Goal: Navigation & Orientation: Find specific page/section

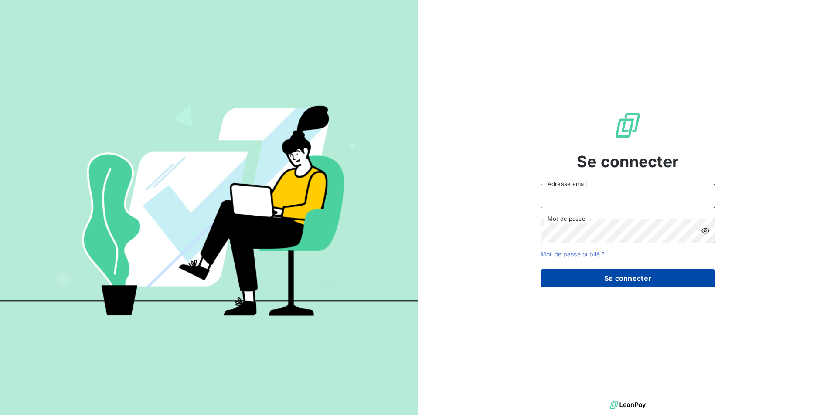
type input "fgrassin@thibaut.fr"
click at [642, 281] on button "Se connecter" at bounding box center [627, 278] width 174 height 18
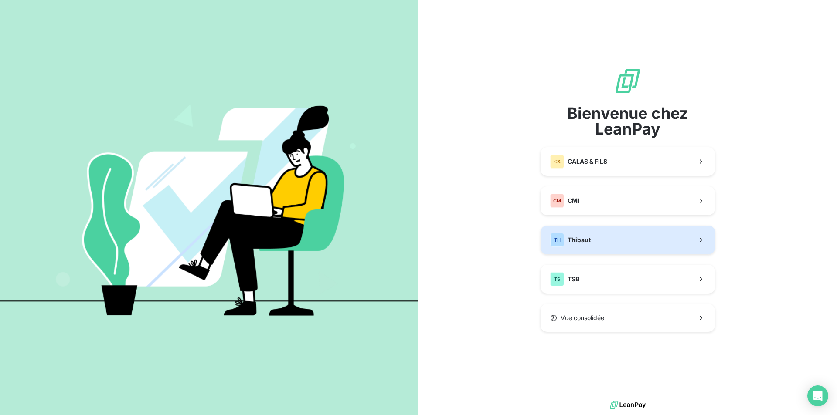
click at [618, 241] on button "TH Thibaut" at bounding box center [627, 240] width 174 height 29
